Goal: Check status: Check status

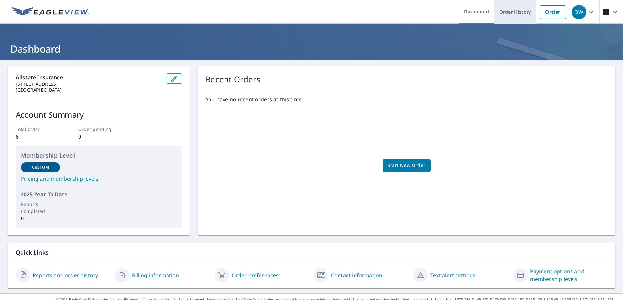
click at [510, 13] on link "Order History" at bounding box center [515, 12] width 42 height 24
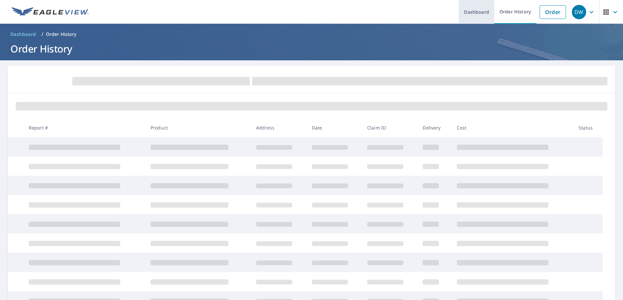
click at [469, 13] on link "Dashboard" at bounding box center [477, 12] width 36 height 24
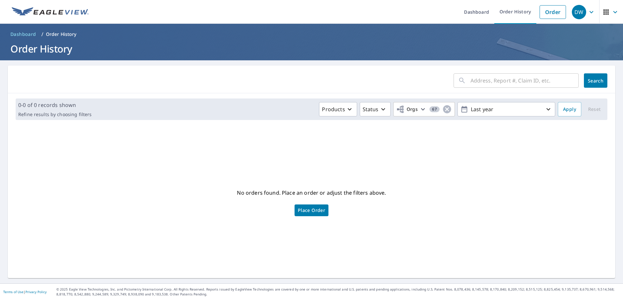
click at [490, 83] on input "text" at bounding box center [524, 80] width 108 height 18
paste input "0804616357"
type input "0804616357"
click at [590, 77] on button "Search" at bounding box center [595, 80] width 23 height 14
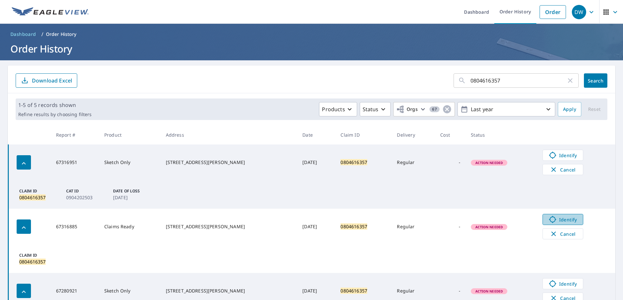
click at [548, 218] on span "Identify" at bounding box center [563, 219] width 32 height 8
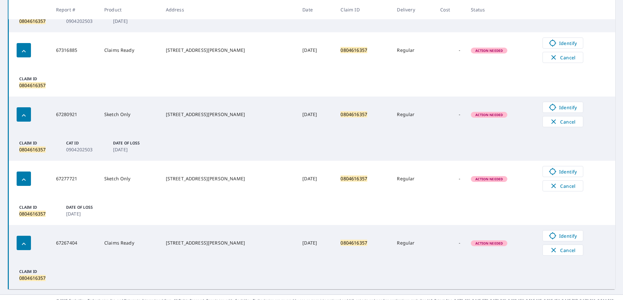
scroll to position [187, 0]
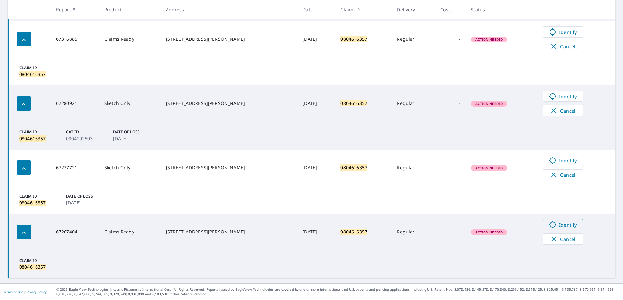
click at [549, 226] on icon at bounding box center [552, 224] width 7 height 7
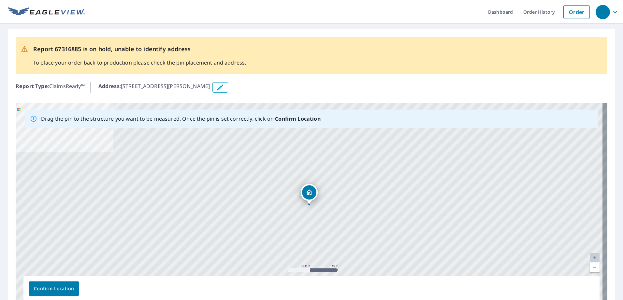
click at [590, 267] on link "Current Level 20, Zoom Out" at bounding box center [595, 267] width 10 height 10
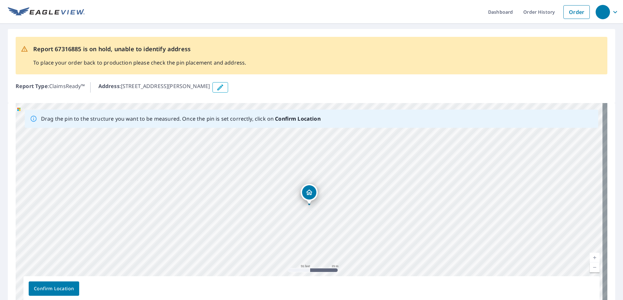
click at [590, 267] on link "Current Level 19, Zoom Out" at bounding box center [595, 267] width 10 height 10
click at [590, 267] on link "Current Level 18, Zoom Out" at bounding box center [595, 267] width 10 height 10
click at [590, 256] on link "Current Level 17, Zoom In" at bounding box center [595, 257] width 10 height 10
drag, startPoint x: 403, startPoint y: 173, endPoint x: 367, endPoint y: 237, distance: 72.5
click at [367, 237] on div "1026 Old Highway 81 Mcpherson, KS 67460" at bounding box center [312, 205] width 592 height 204
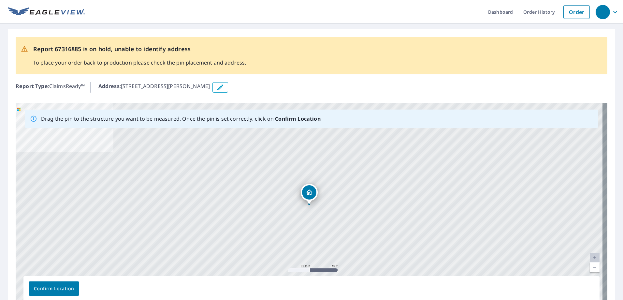
click at [590, 267] on link "Current Level 20, Zoom Out" at bounding box center [595, 267] width 10 height 10
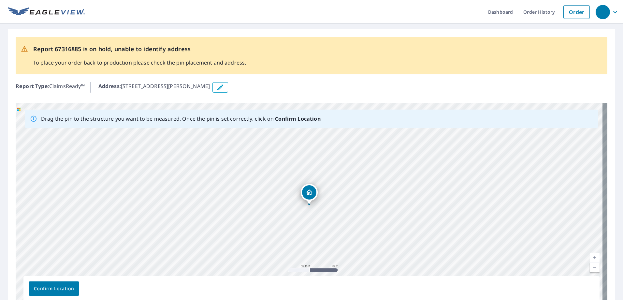
click at [590, 267] on link "Current Level 19, Zoom Out" at bounding box center [595, 267] width 10 height 10
click at [590, 267] on link "Current Level 18, Zoom Out" at bounding box center [595, 267] width 10 height 10
click at [590, 267] on link "Current Level 17, Zoom Out" at bounding box center [595, 267] width 10 height 10
drag, startPoint x: 352, startPoint y: 184, endPoint x: 287, endPoint y: 206, distance: 68.9
click at [287, 206] on div "1026 Old Highway 81 Mcpherson, KS 67460" at bounding box center [312, 205] width 592 height 204
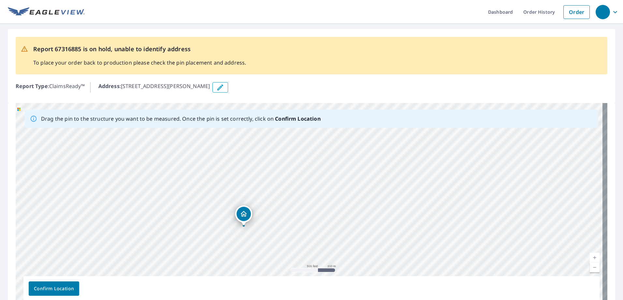
click at [590, 255] on link "Current Level 16, Zoom In" at bounding box center [595, 257] width 10 height 10
drag, startPoint x: 293, startPoint y: 231, endPoint x: 427, endPoint y: 184, distance: 141.9
click at [427, 184] on div "1026 Old Highway 81 Mcpherson, KS 67460" at bounding box center [312, 205] width 592 height 204
click at [590, 254] on link "Current Level 17, Zoom In" at bounding box center [595, 257] width 10 height 10
drag, startPoint x: 431, startPoint y: 166, endPoint x: 389, endPoint y: 237, distance: 82.5
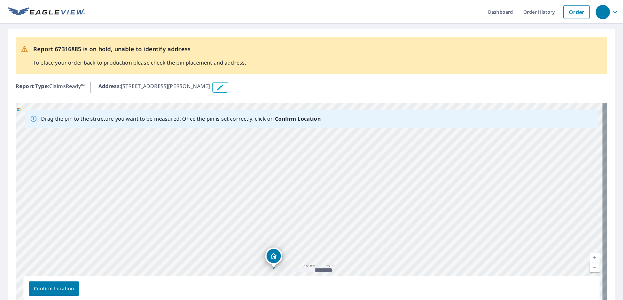
click at [389, 237] on div "1026 Old Highway 81 Mcpherson, KS 67460" at bounding box center [312, 205] width 592 height 204
drag, startPoint x: 270, startPoint y: 256, endPoint x: 343, endPoint y: 176, distance: 107.9
click at [66, 286] on span "Confirm Location" at bounding box center [54, 288] width 40 height 8
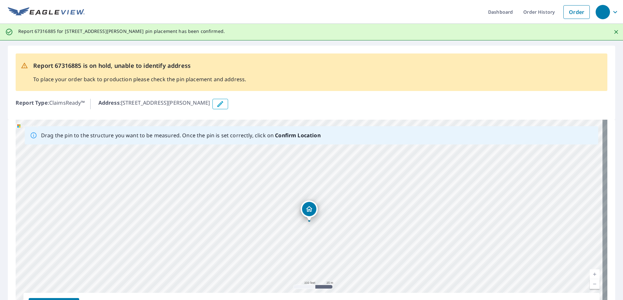
scroll to position [54, 0]
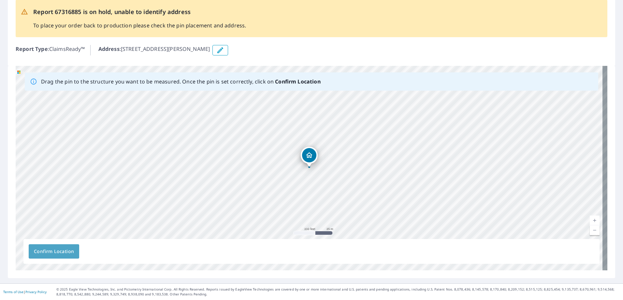
click at [65, 252] on span "Confirm Location" at bounding box center [54, 251] width 40 height 8
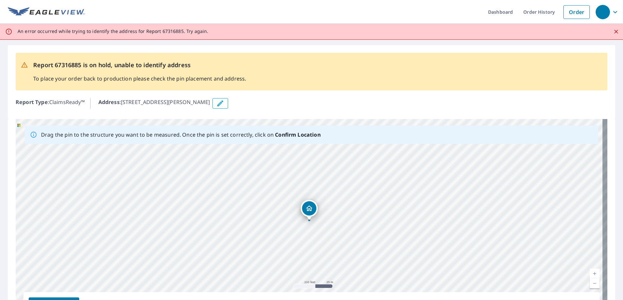
scroll to position [53, 0]
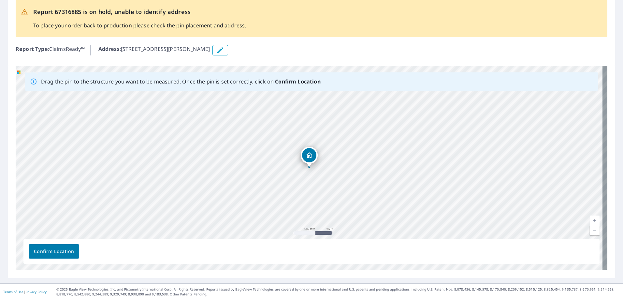
click at [61, 251] on span "Confirm Location" at bounding box center [54, 251] width 40 height 8
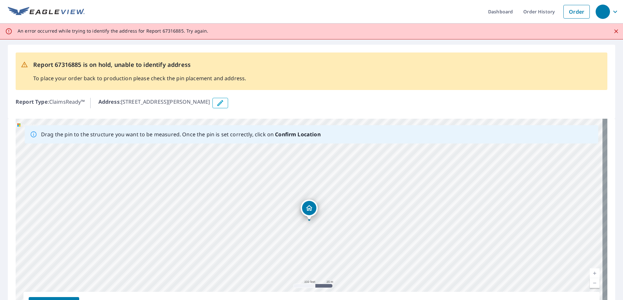
scroll to position [0, 0]
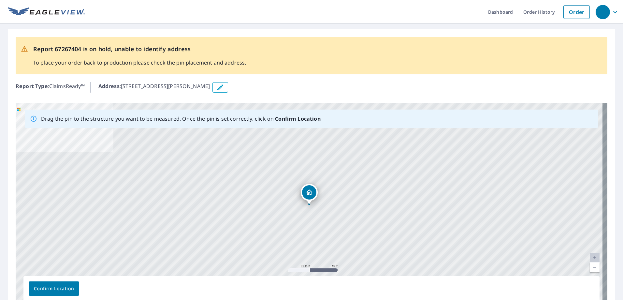
click at [590, 267] on link "Current Level 20, Zoom Out" at bounding box center [595, 267] width 10 height 10
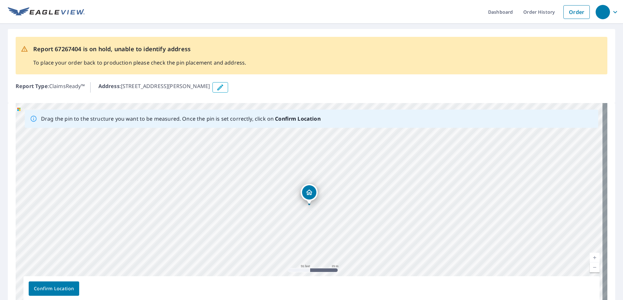
click at [590, 267] on link "Current Level 19, Zoom Out" at bounding box center [595, 267] width 10 height 10
click at [590, 267] on link "Current Level 18, Zoom Out" at bounding box center [595, 267] width 10 height 10
drag, startPoint x: 312, startPoint y: 194, endPoint x: 349, endPoint y: 153, distance: 55.1
click at [67, 289] on span "Confirm Location" at bounding box center [54, 288] width 40 height 8
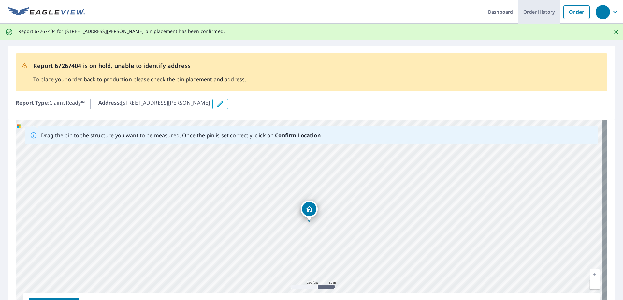
click at [521, 11] on link "Order History" at bounding box center [539, 12] width 42 height 24
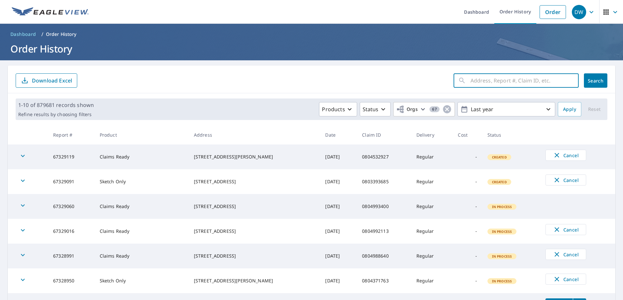
click at [478, 79] on input "text" at bounding box center [524, 80] width 108 height 18
paste input "[STREET_ADDRESS][PERSON_NAME]"
type input "[STREET_ADDRESS][PERSON_NAME]"
click at [589, 82] on span "Search" at bounding box center [595, 81] width 13 height 6
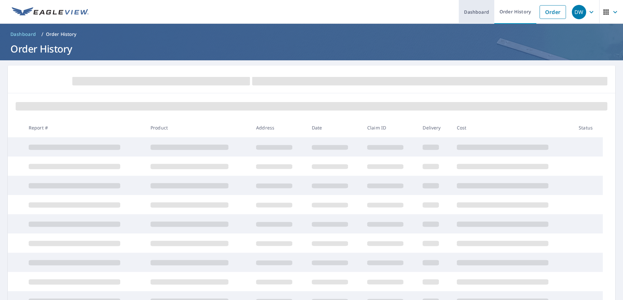
click at [477, 15] on link "Dashboard" at bounding box center [477, 12] width 36 height 24
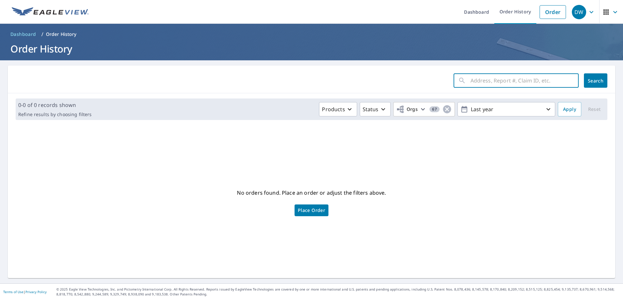
click at [472, 79] on input "text" at bounding box center [524, 80] width 108 height 18
paste input "0804616357"
type input "0804616357"
click button "Search" at bounding box center [595, 80] width 23 height 14
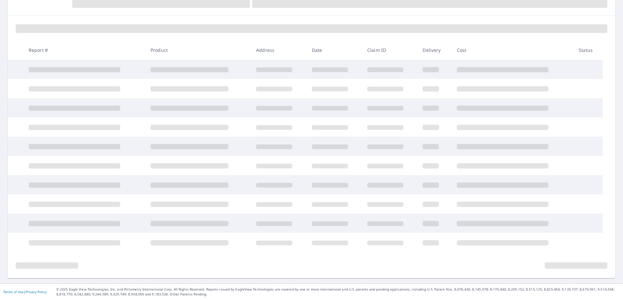
scroll to position [8, 0]
